Goal: Task Accomplishment & Management: Complete application form

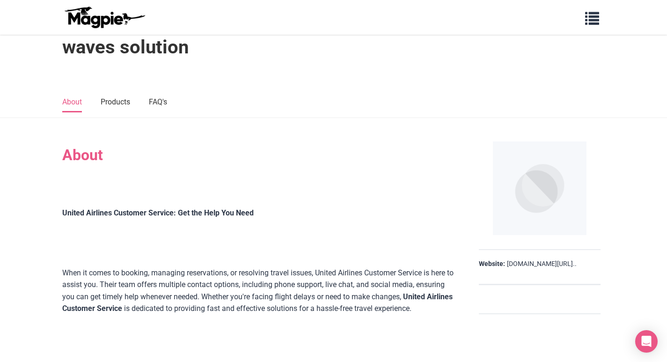
scroll to position [94, 0]
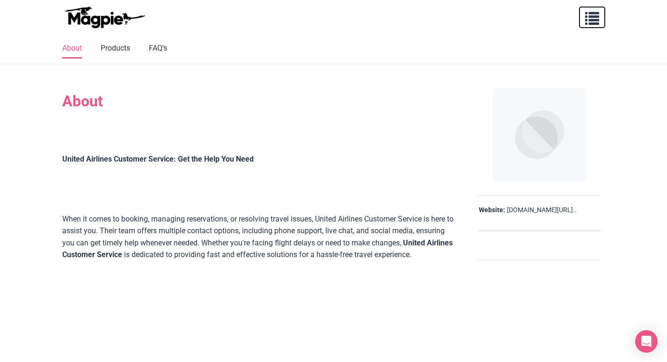
click at [591, 14] on span "button" at bounding box center [592, 16] width 14 height 14
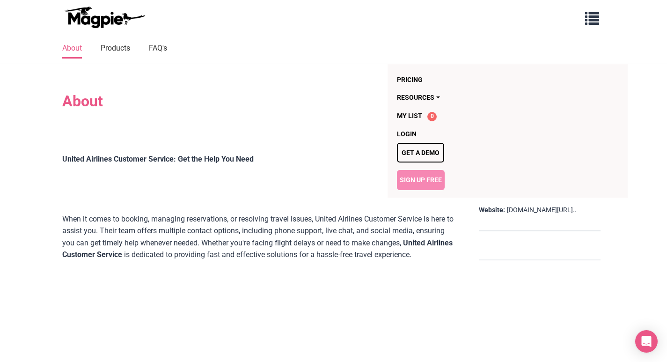
click at [418, 186] on link "Sign Up Free" at bounding box center [421, 180] width 48 height 20
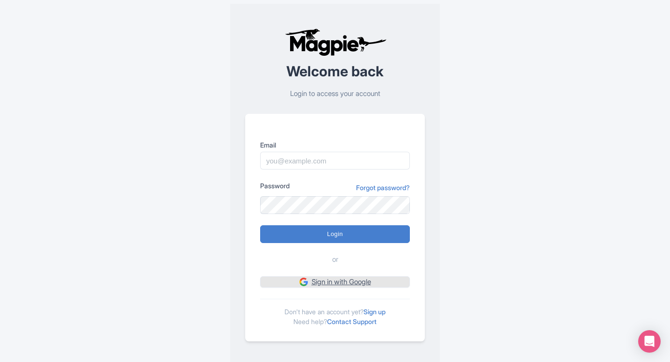
click at [372, 284] on link "Sign in with Google" at bounding box center [335, 282] width 150 height 12
click at [372, 310] on link "Sign up" at bounding box center [375, 312] width 22 height 8
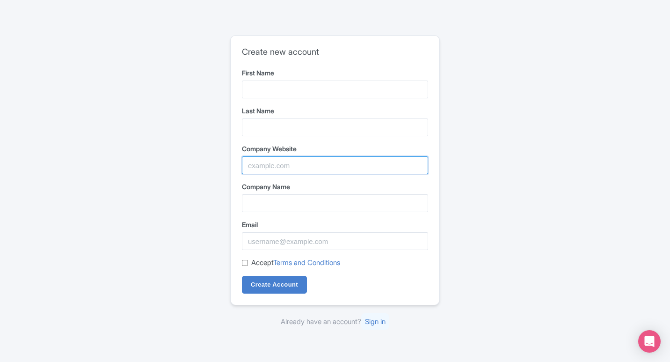
click at [260, 166] on input "Company Website" at bounding box center [335, 165] width 186 height 18
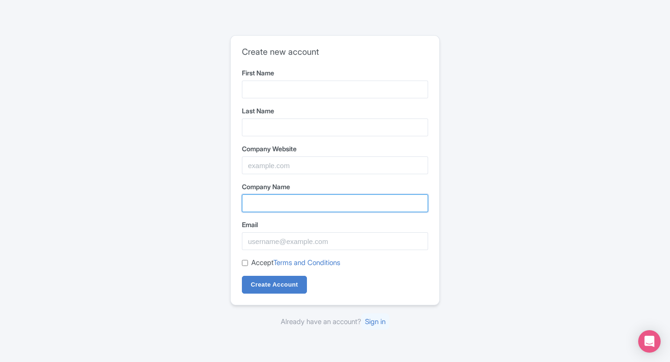
click at [272, 205] on input "Company Name" at bounding box center [335, 203] width 186 height 18
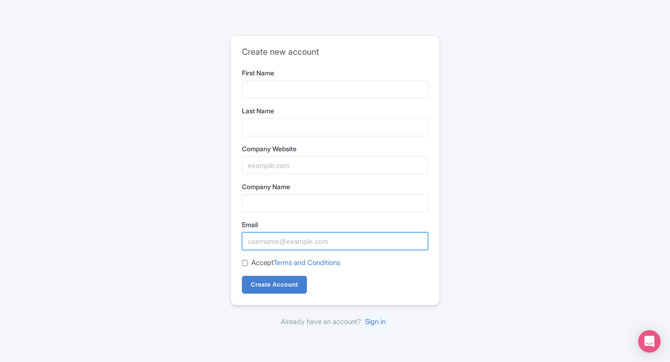
click at [277, 235] on input "Email" at bounding box center [335, 241] width 186 height 18
paste input "opps2405@gmail.com"
drag, startPoint x: 278, startPoint y: 242, endPoint x: 243, endPoint y: 243, distance: 35.1
click at [243, 243] on input "opps2405@gmail.com" at bounding box center [335, 241] width 186 height 18
type input "opps2405@gmail.com"
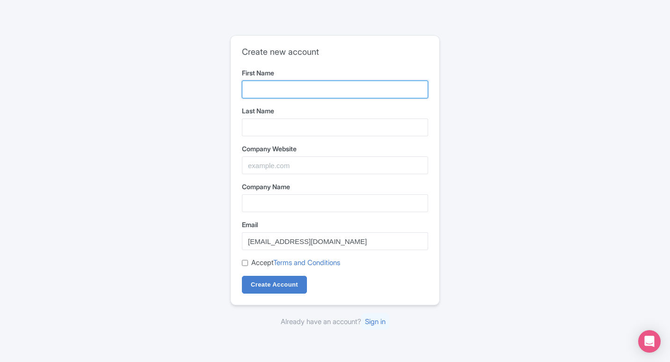
click at [298, 94] on input "First Name" at bounding box center [335, 90] width 186 height 18
paste input "opps2405"
type input "opps2405"
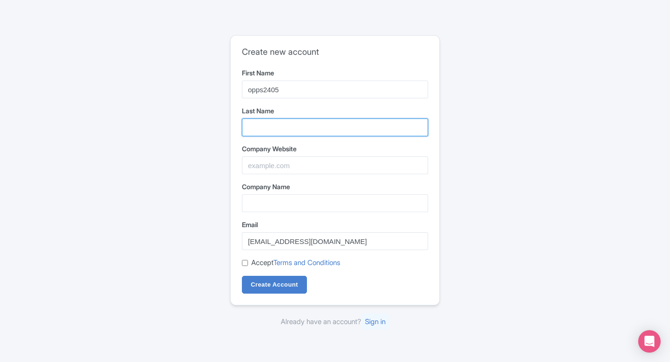
click at [286, 123] on input "Last Name" at bounding box center [335, 127] width 186 height 18
paste input "opps2405"
type input "opps2405"
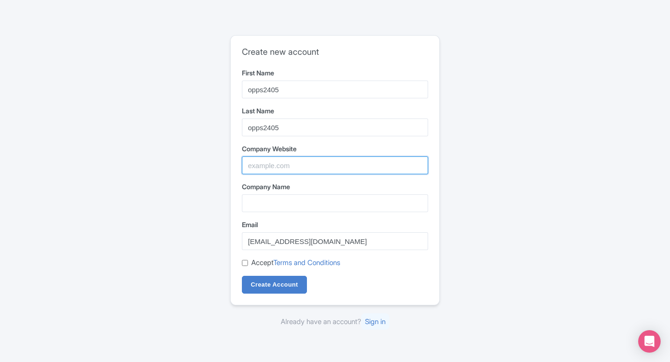
click at [277, 168] on input "Company Website" at bounding box center [335, 165] width 186 height 18
paste input "[URL][DOMAIN_NAME]"
type input "https://www.globiq.co.in/"
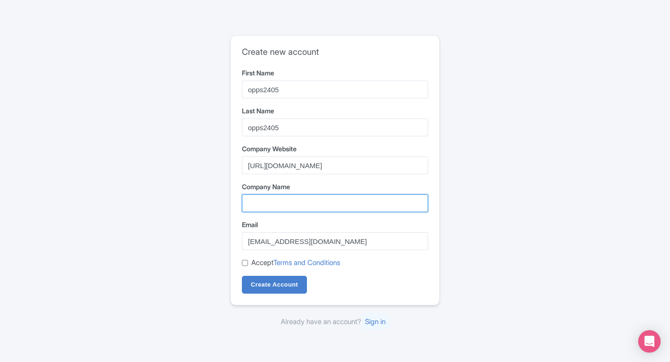
click at [290, 197] on input "Company Name" at bounding box center [335, 203] width 186 height 18
type input "s"
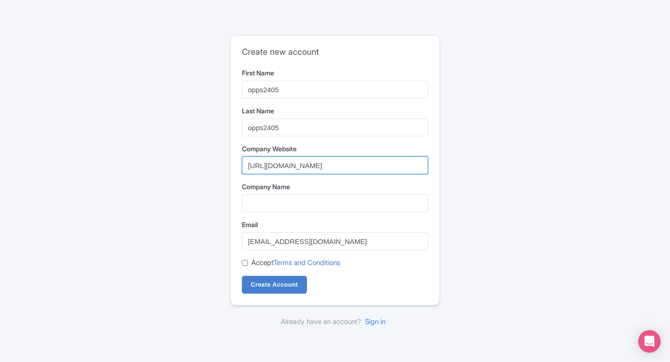
drag, startPoint x: 304, startPoint y: 164, endPoint x: 287, endPoint y: 171, distance: 18.4
click at [287, 171] on input "https://www.globiq.co.in/" at bounding box center [335, 165] width 186 height 18
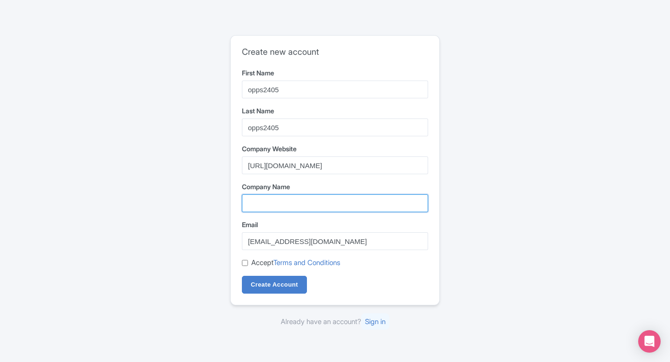
click at [283, 202] on input "Company Name" at bounding box center [335, 203] width 186 height 18
paste input "globiq"
type input "globiq"
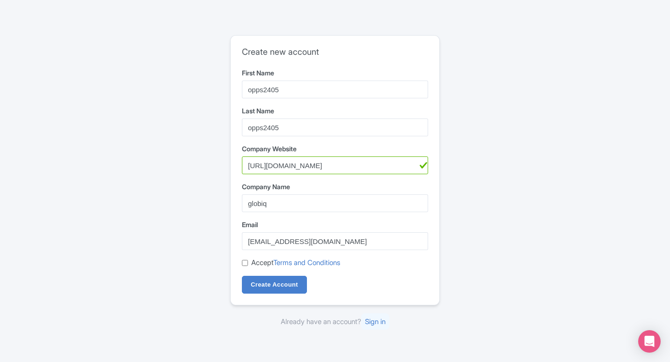
click at [244, 262] on input "Accept Terms and Conditions" at bounding box center [245, 263] width 6 height 6
checkbox input "true"
click at [270, 289] on input "Create Account" at bounding box center [274, 285] width 65 height 18
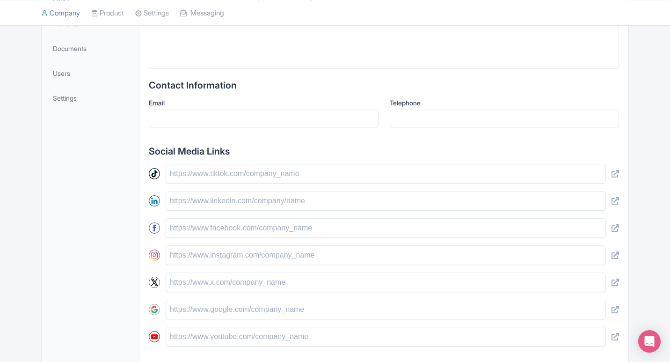
scroll to position [328, 0]
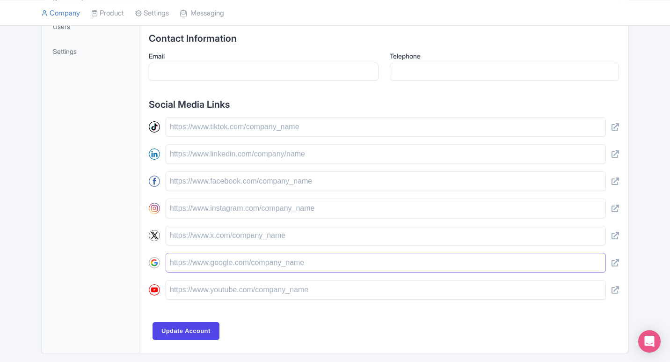
click at [230, 263] on input "text" at bounding box center [386, 263] width 440 height 20
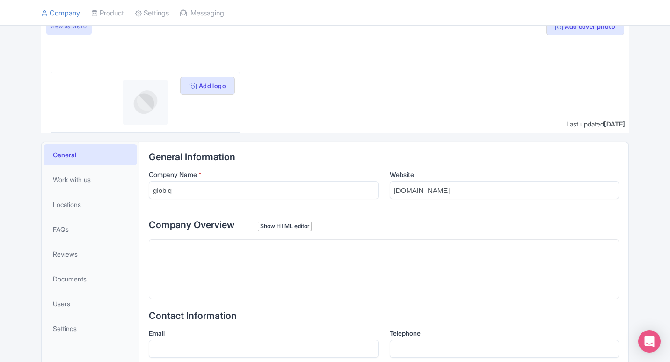
scroll to position [140, 0]
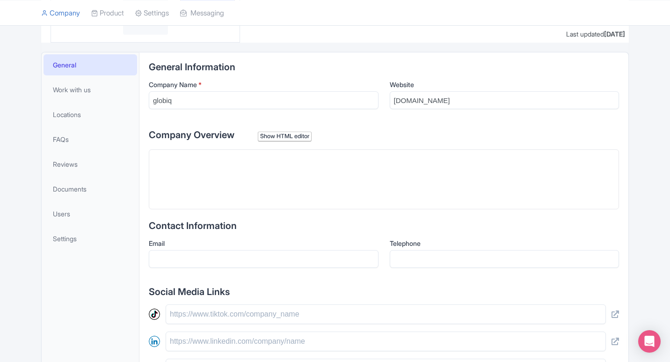
click at [278, 193] on trix-editor at bounding box center [384, 179] width 470 height 60
paste trix-editor "<div>&nbsp;Discover curated everyday essentials at <a href="https://www.globiq.…"
type trix-editor "<div>&nbsp;Discover curated everyday essentials at <a href="https://www.globiq.…"
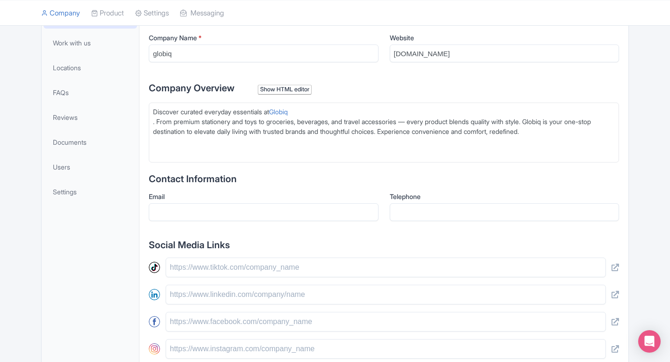
scroll to position [281, 0]
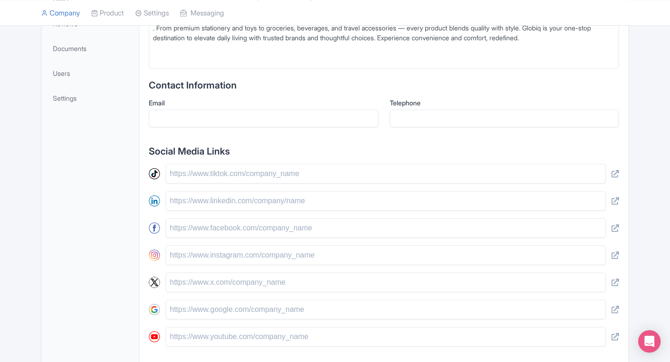
click at [461, 134] on div "Telephone" at bounding box center [505, 116] width 230 height 37
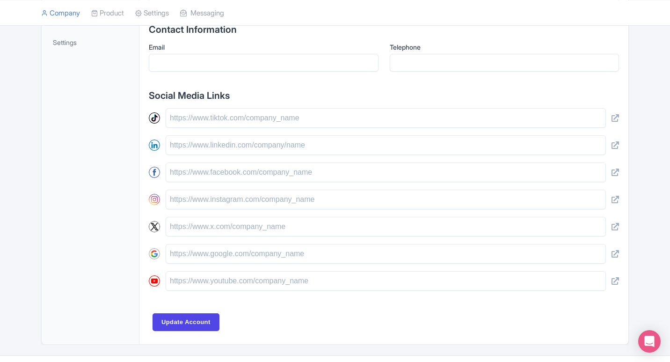
scroll to position [359, 0]
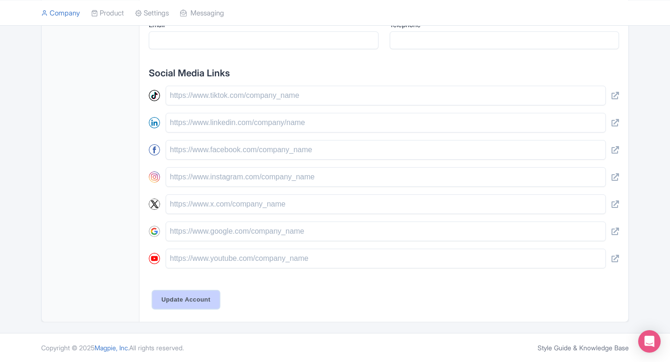
click at [201, 298] on input "Update Account" at bounding box center [186, 300] width 67 height 18
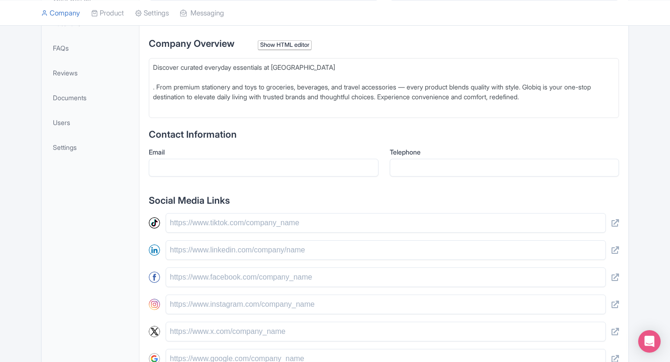
scroll to position [234, 0]
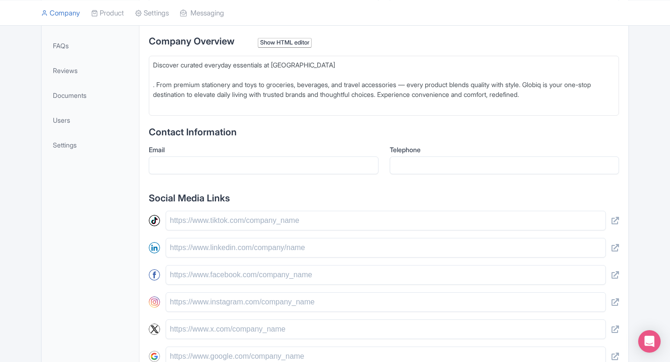
click at [155, 87] on div ". From premium stationery and toys to groceries, beverages, and travel accessor…" at bounding box center [384, 94] width 462 height 29
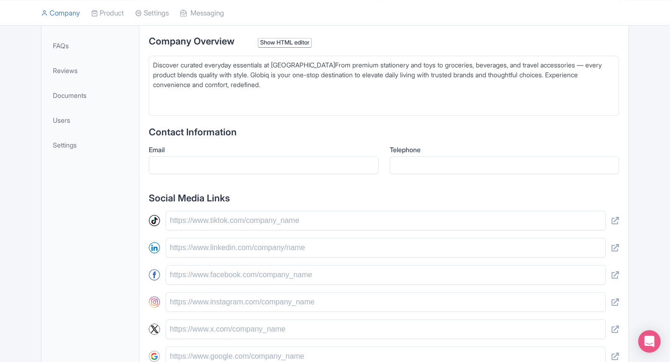
type trix-editor "<div>&nbsp;Discover curated everyday essentials at Globiq.&nbsp;From premium st…"
drag, startPoint x: 300, startPoint y: 67, endPoint x: 281, endPoint y: 57, distance: 21.8
click at [281, 57] on trix-editor "Discover curated everyday essentials at Globiq. From premium stationery and toy…" at bounding box center [384, 86] width 470 height 60
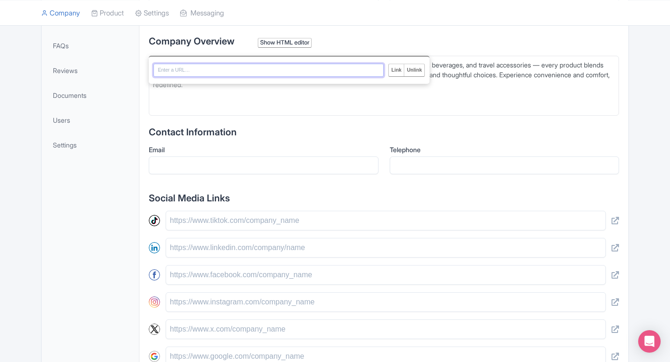
paste input "https://www.globiq.co.in/"
type input "https://www.globiq.co.in/"
click at [400, 67] on input "Link" at bounding box center [396, 70] width 15 height 12
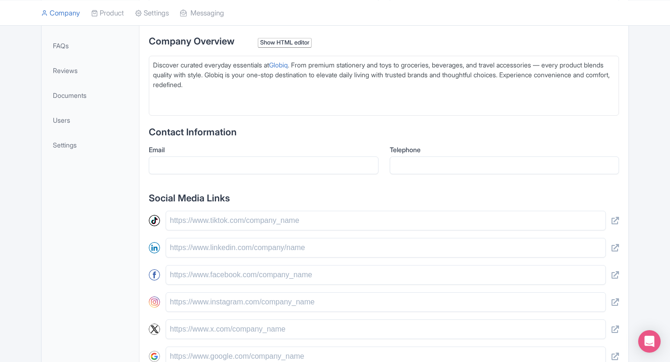
click at [303, 86] on div "Discover curated everyday essentials at Globiq . From premium stationery and to…" at bounding box center [384, 79] width 462 height 39
click at [249, 76] on div "Discover curated everyday essentials at Globiq . From premium stationery and to…" at bounding box center [384, 79] width 462 height 39
type trix-editor "<div>&nbsp;Discover curated everyday essentials at <a href="https://www.globiq.…"
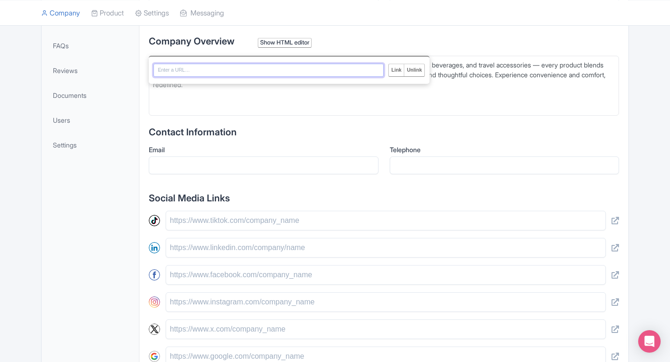
paste input "https://www.globiq.co.in/"
type input "https://www.globiq.co.in/"
click at [416, 68] on input "Unlink" at bounding box center [414, 70] width 21 height 12
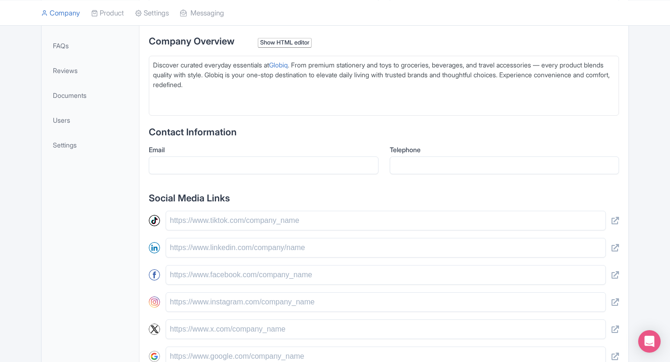
click at [260, 109] on trix-editor "Discover curated everyday essentials at Globiq . From premium stationery and to…" at bounding box center [384, 86] width 470 height 60
click at [247, 76] on div "Discover curated everyday essentials at Globiq . From premium stationery and to…" at bounding box center [384, 79] width 462 height 39
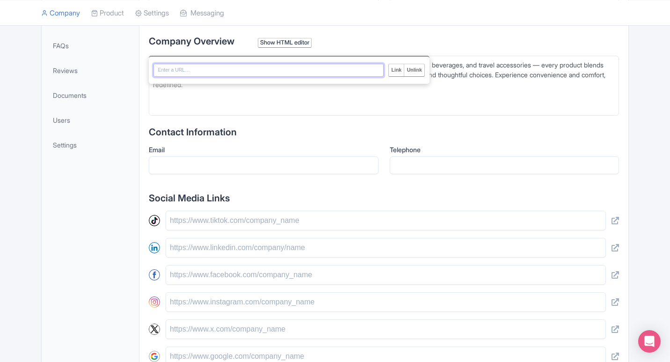
paste input "https://www.globiq.co.in/"
type input "https://www.globiq.co.in/"
click at [396, 72] on input "Link" at bounding box center [396, 70] width 15 height 12
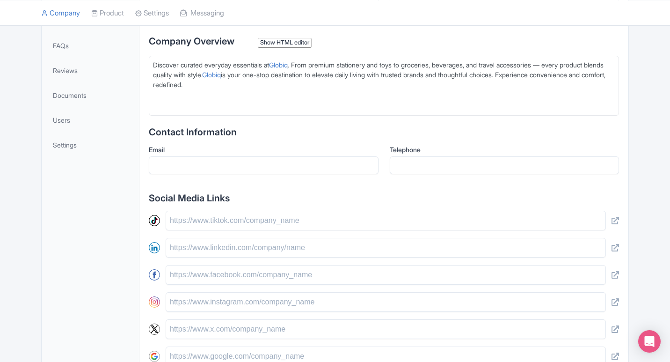
click at [314, 99] on trix-editor "Discover curated everyday essentials at Globiq . From premium stationery and to…" at bounding box center [384, 86] width 470 height 60
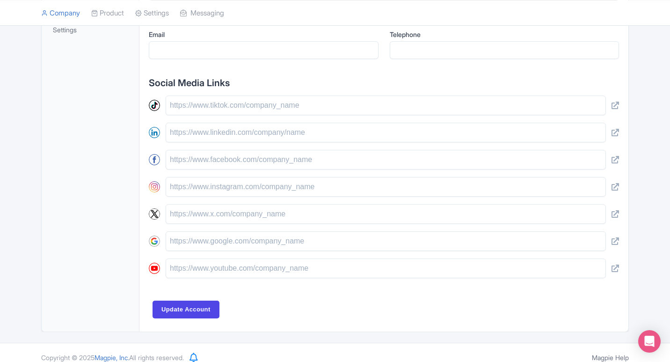
scroll to position [359, 0]
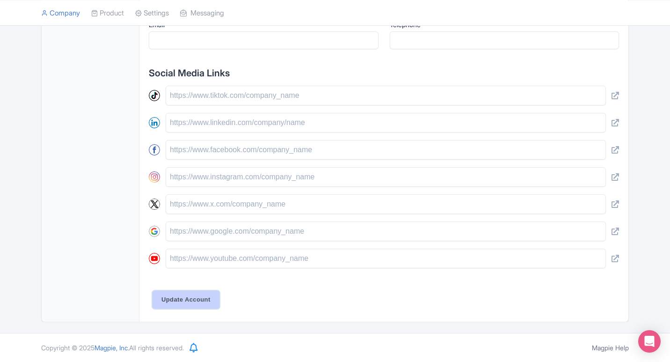
click at [193, 299] on input "Update Account" at bounding box center [186, 300] width 67 height 18
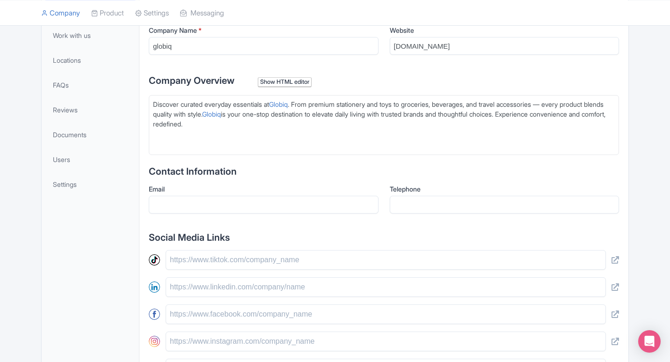
scroll to position [172, 0]
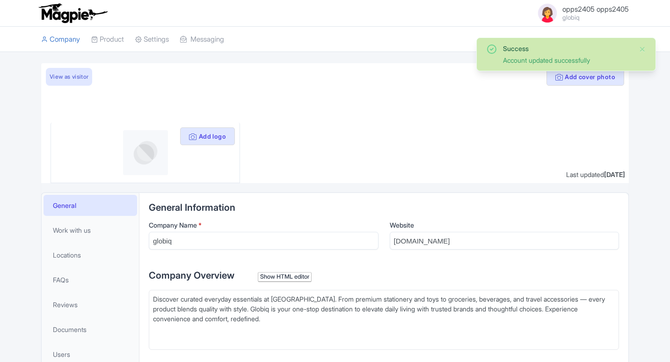
scroll to position [15, 0]
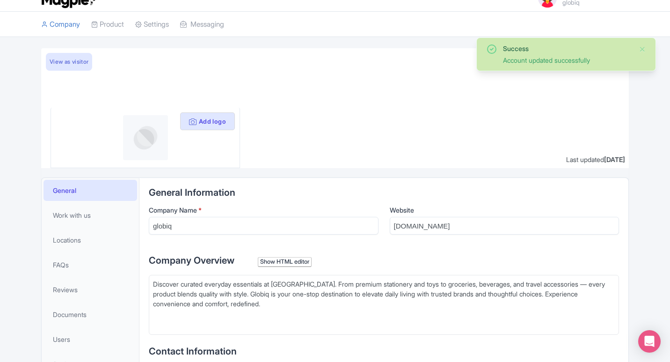
click at [536, 65] on div "Account updated successfully" at bounding box center [567, 60] width 128 height 10
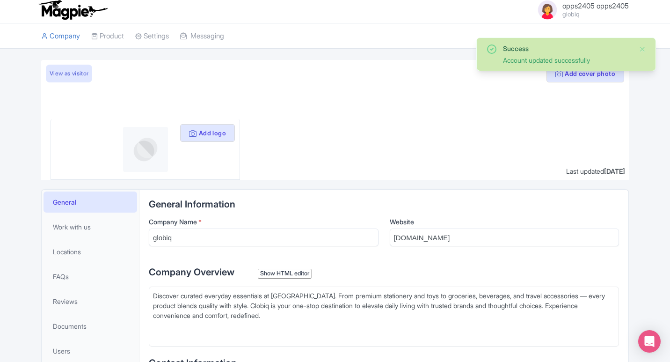
scroll to position [0, 0]
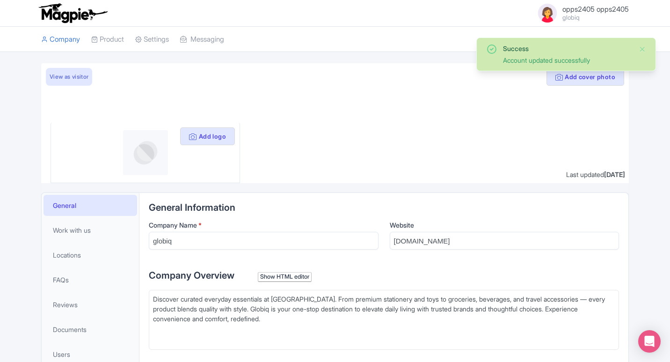
click at [575, 8] on span "opps2405 opps2405" at bounding box center [596, 9] width 66 height 9
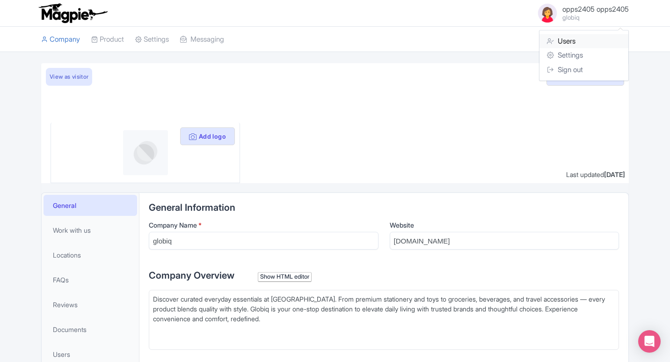
click at [570, 37] on link "Users" at bounding box center [584, 41] width 89 height 15
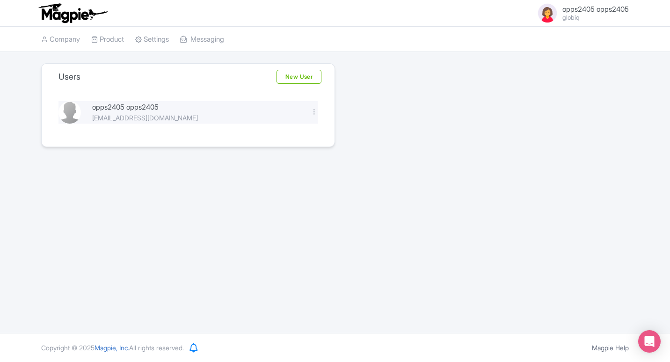
click at [316, 102] on div "opps2405 opps2405 [EMAIL_ADDRESS][DOMAIN_NAME] Edit [GEOGRAPHIC_DATA]" at bounding box center [188, 112] width 271 height 22
click at [315, 107] on div "Edit Delete" at bounding box center [314, 112] width 18 height 11
click at [313, 117] on div "Edit Delete" at bounding box center [314, 112] width 18 height 11
click at [315, 113] on div at bounding box center [314, 111] width 7 height 7
click at [98, 111] on div "opps2405 opps2405" at bounding box center [195, 107] width 207 height 11
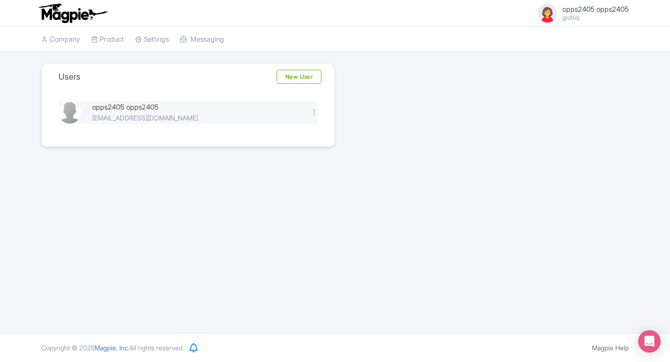
click at [122, 105] on div "opps2405 opps2405" at bounding box center [195, 107] width 207 height 11
click at [283, 77] on link "New User" at bounding box center [299, 77] width 45 height 14
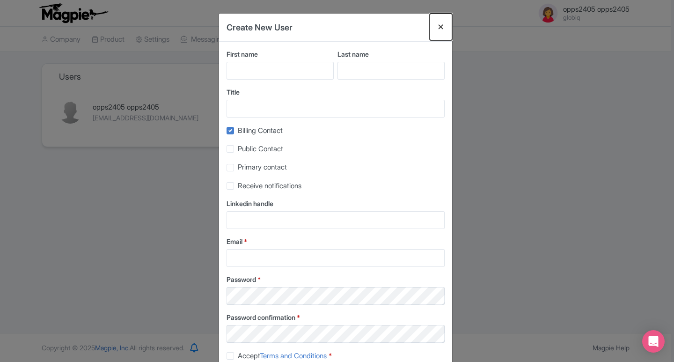
click at [435, 26] on button "Close" at bounding box center [441, 27] width 22 height 27
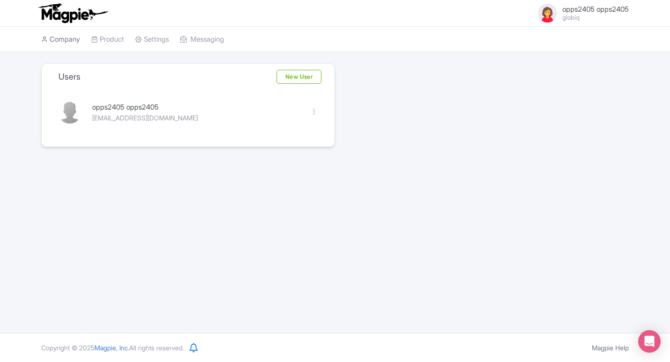
click at [59, 37] on link "Company" at bounding box center [60, 40] width 39 height 26
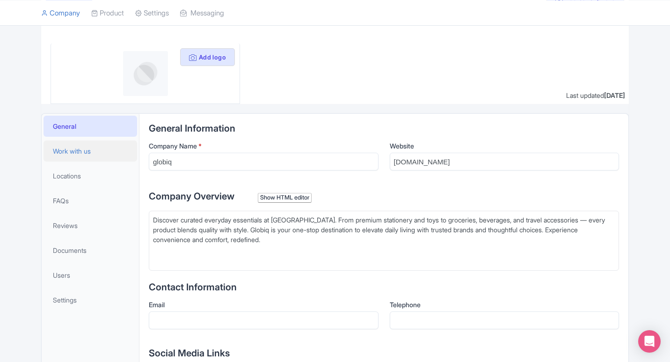
scroll to position [140, 0]
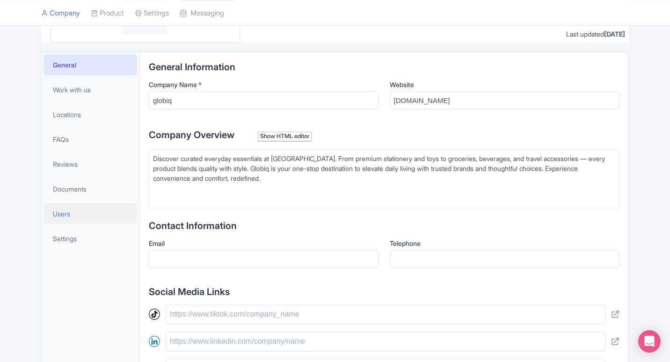
click at [78, 214] on link "Users" at bounding box center [91, 213] width 94 height 21
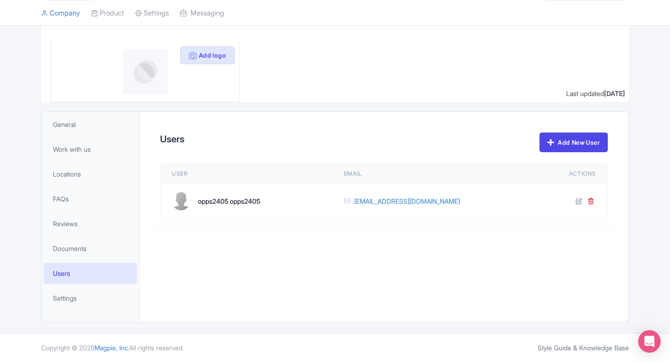
scroll to position [81, 0]
click at [574, 198] on div at bounding box center [577, 201] width 37 height 7
click at [583, 201] on link at bounding box center [580, 201] width 8 height 7
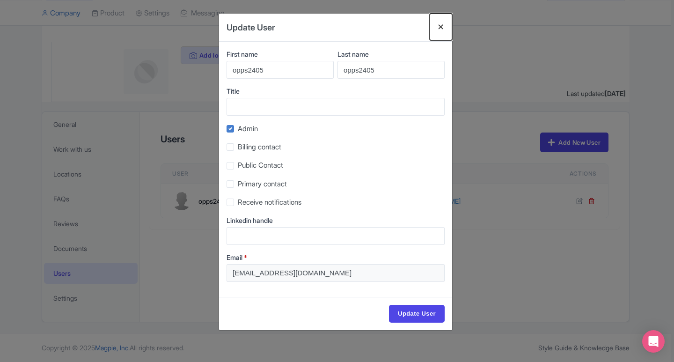
click at [439, 28] on button "Products we sell - categories" at bounding box center [441, 27] width 22 height 27
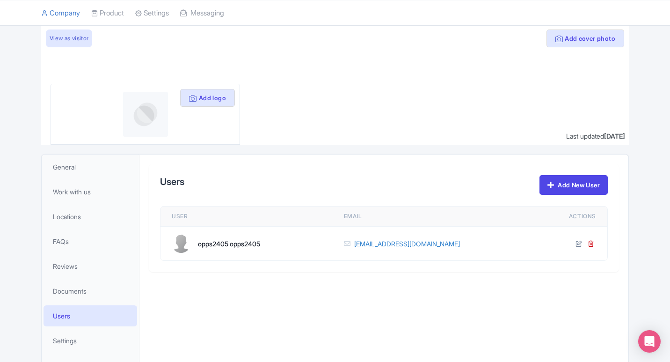
scroll to position [0, 0]
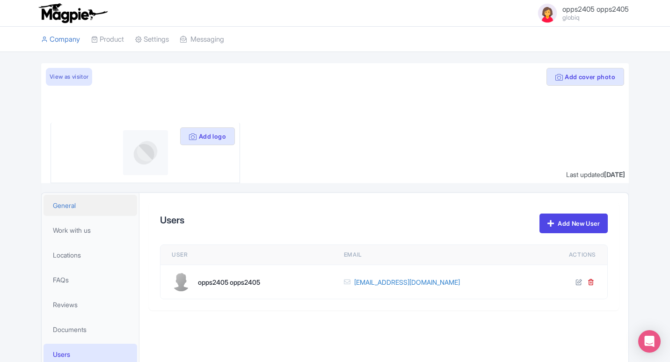
click at [85, 204] on link "General" at bounding box center [91, 205] width 94 height 21
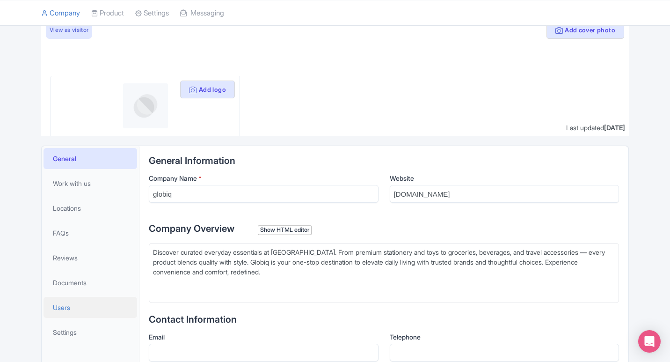
scroll to position [94, 0]
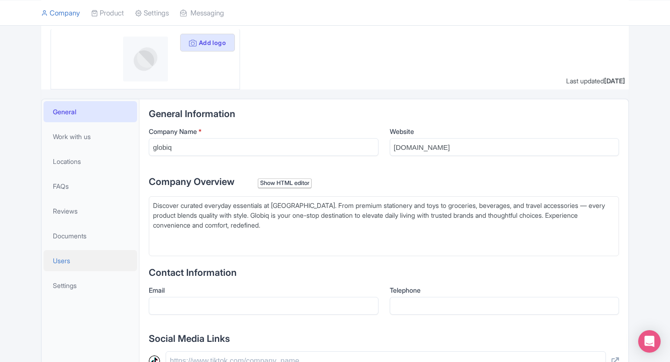
click at [85, 265] on link "Users" at bounding box center [91, 260] width 94 height 21
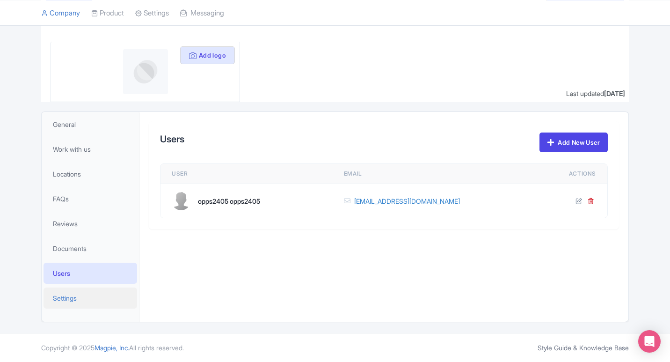
click at [63, 297] on span "Settings" at bounding box center [65, 298] width 24 height 10
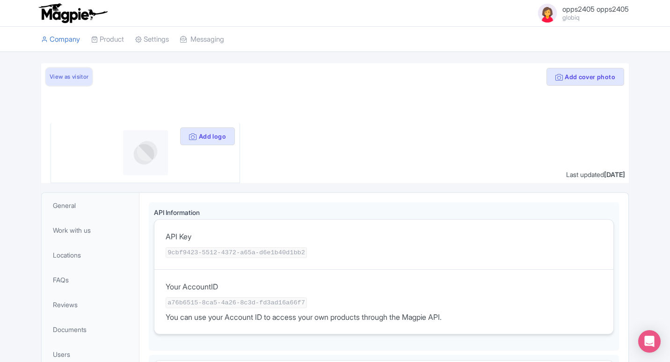
click at [87, 75] on link "View as visitor" at bounding box center [69, 77] width 46 height 18
